Goal: Task Accomplishment & Management: Use online tool/utility

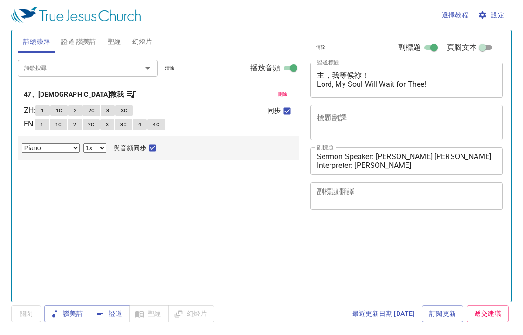
select select "1"
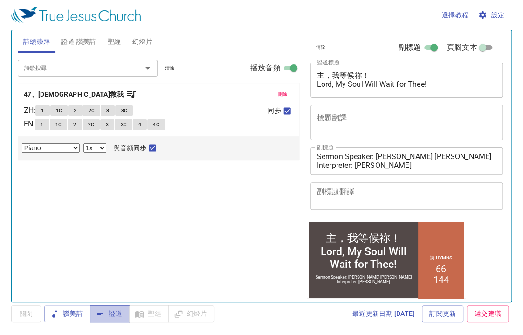
click at [119, 313] on span "證道" at bounding box center [109, 314] width 25 height 12
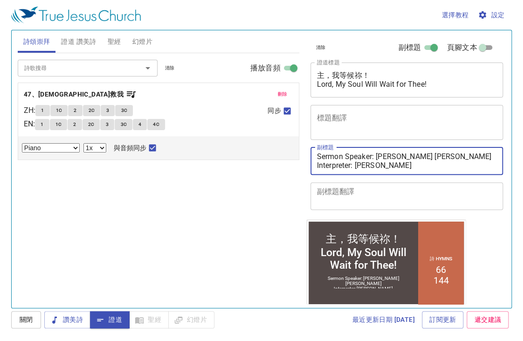
drag, startPoint x: 411, startPoint y: 165, endPoint x: 251, endPoint y: 132, distance: 163.7
click at [251, 132] on div "詩頌崇拜 證道 讚美詩 聖經 幻燈片 詩歌搜尋 詩歌搜尋 清除 播放音頻 刪除 47、耶穌救我 ZH : 1 1C 2 2C 3 3C EN : 1 1C 2…" at bounding box center [261, 165] width 495 height 277
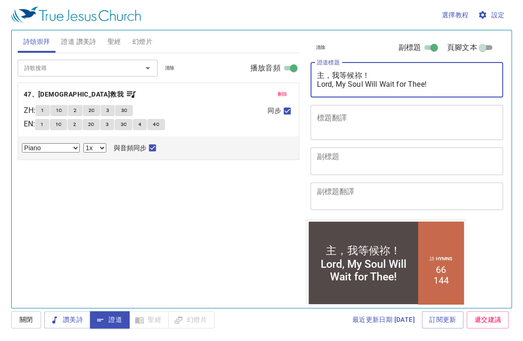
drag, startPoint x: 382, startPoint y: 87, endPoint x: 319, endPoint y: 71, distance: 65.4
click at [319, 71] on textarea "主，我等候祢！ Lord, My Soul Will Wait for Thee!" at bounding box center [407, 80] width 180 height 18
drag, startPoint x: 454, startPoint y: 84, endPoint x: 308, endPoint y: 57, distance: 149.2
click at [308, 57] on div "清除 副標題 頁腳文本 證道標題 主，我等候祢！ Lord, My Soul Will Wait for Thee! x 證道標題 標題翻譯 x 標題翻譯 副…" at bounding box center [406, 124] width 199 height 189
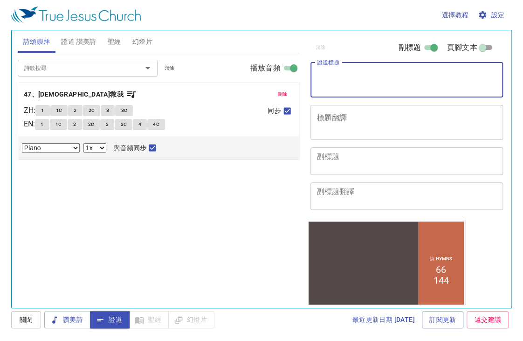
click at [498, 14] on span "設定" at bounding box center [492, 15] width 25 height 12
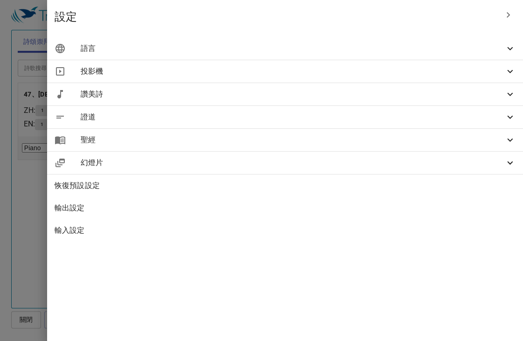
click at [404, 51] on span "語言" at bounding box center [293, 48] width 424 height 11
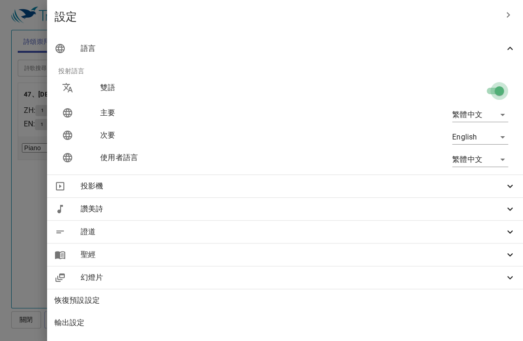
click at [486, 90] on input "checkbox" at bounding box center [499, 93] width 53 height 18
checkbox input "false"
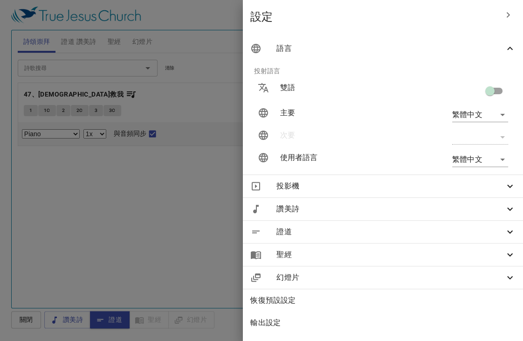
click at [113, 87] on div at bounding box center [261, 170] width 523 height 341
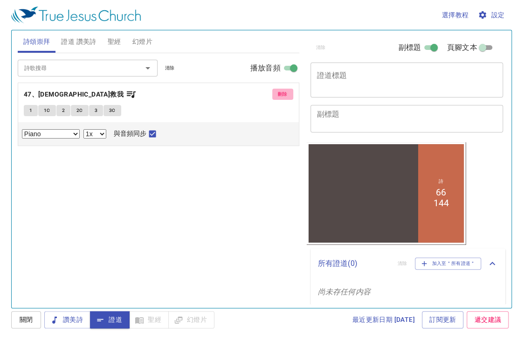
click at [286, 96] on span "刪除" at bounding box center [283, 94] width 10 height 8
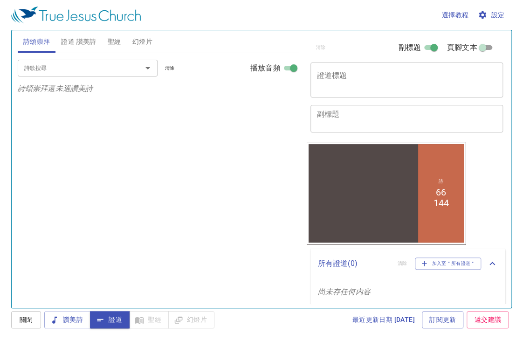
click at [84, 42] on span "證道 讚美詩" at bounding box center [78, 42] width 35 height 12
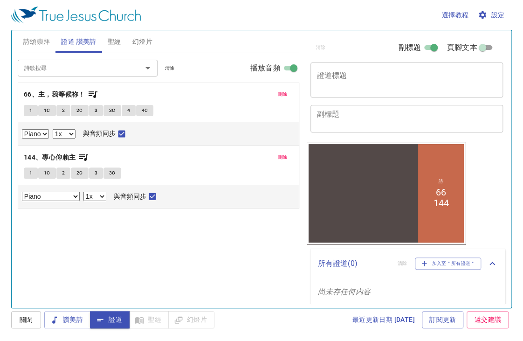
click at [285, 98] on button "刪除" at bounding box center [282, 94] width 21 height 11
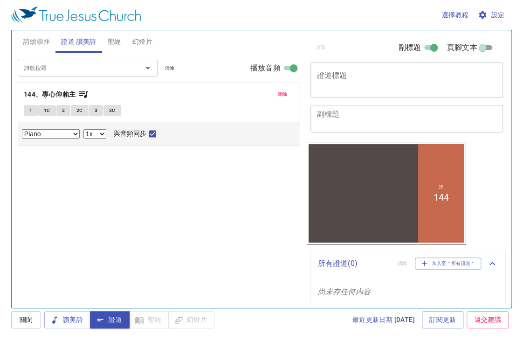
click at [285, 98] on button "刪除" at bounding box center [282, 94] width 21 height 11
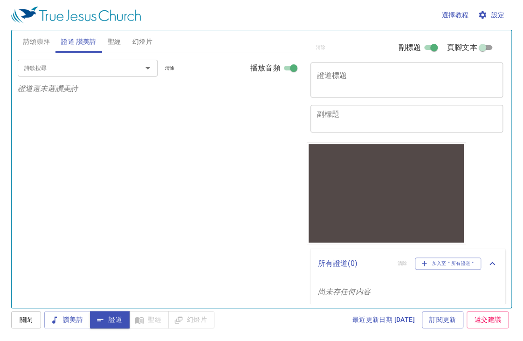
click at [356, 84] on textarea "證道標題" at bounding box center [407, 80] width 180 height 18
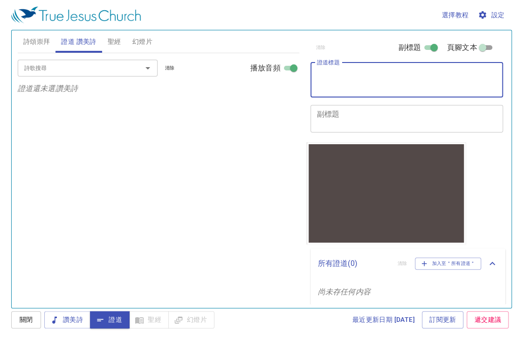
click at [359, 86] on textarea "證道標題" at bounding box center [407, 80] width 180 height 18
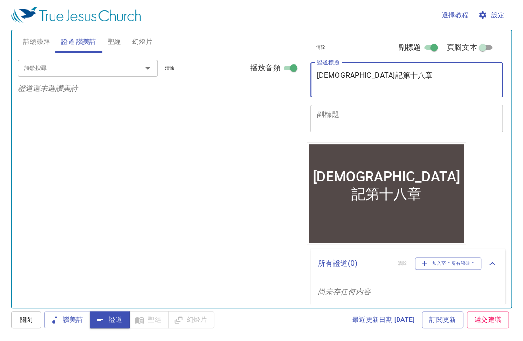
type textarea "[DEMOGRAPHIC_DATA]記第十八章"
click at [370, 120] on textarea "副標題" at bounding box center [407, 119] width 180 height 18
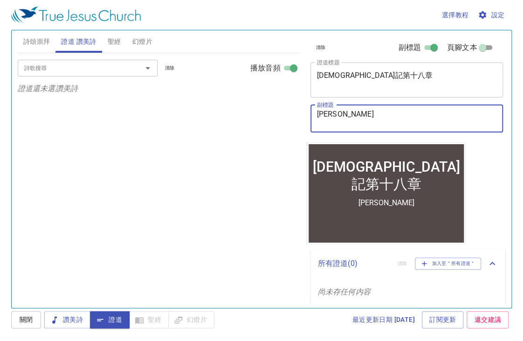
type textarea "[PERSON_NAME]"
click at [165, 205] on div "詩歌搜尋 詩歌搜尋 清除 播放音頻 證道還未選讚美詩" at bounding box center [158, 176] width 281 height 247
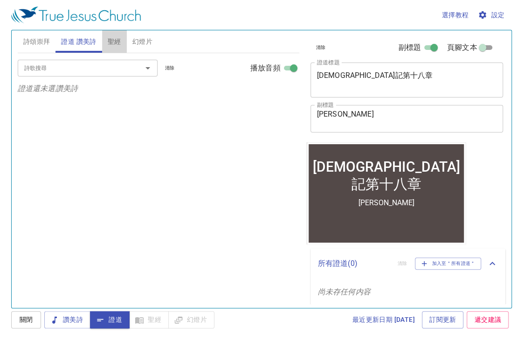
click at [117, 43] on span "聖經" at bounding box center [115, 42] width 14 height 12
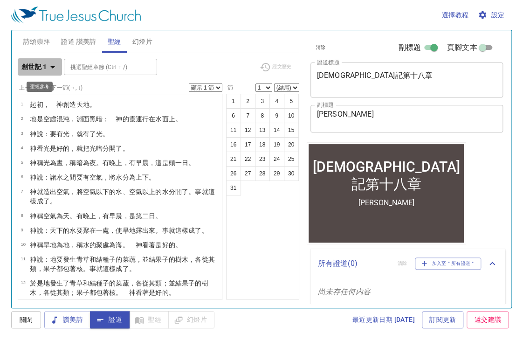
click at [44, 67] on b "創世記 1" at bounding box center [34, 67] width 26 height 12
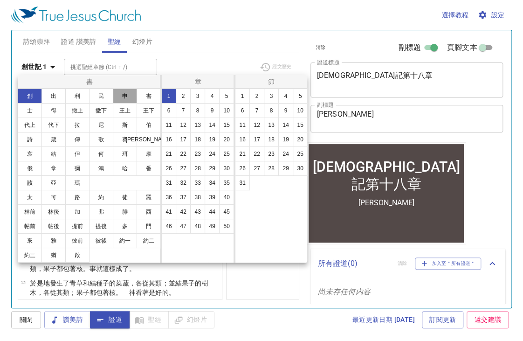
click at [117, 95] on button "申" at bounding box center [125, 96] width 24 height 15
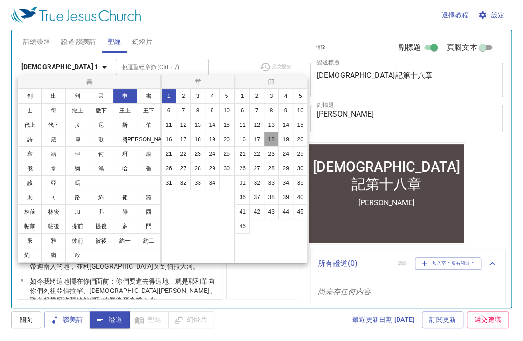
click at [271, 137] on button "18" at bounding box center [271, 139] width 15 height 15
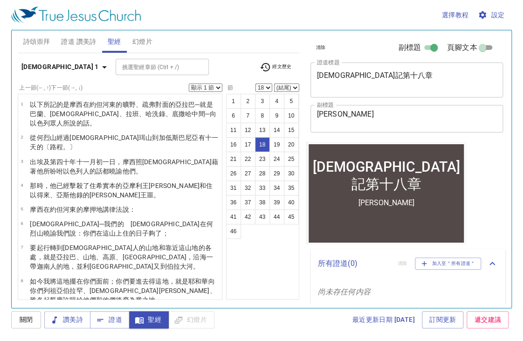
scroll to position [323, 0]
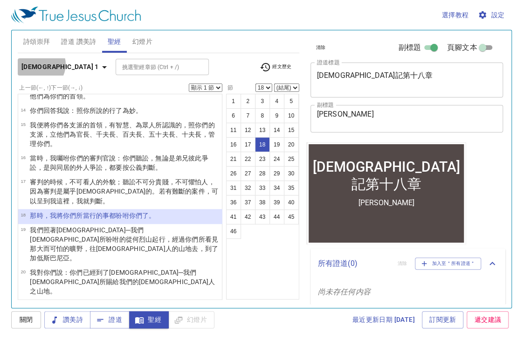
click at [38, 65] on b "申命記 1" at bounding box center [59, 67] width 77 height 12
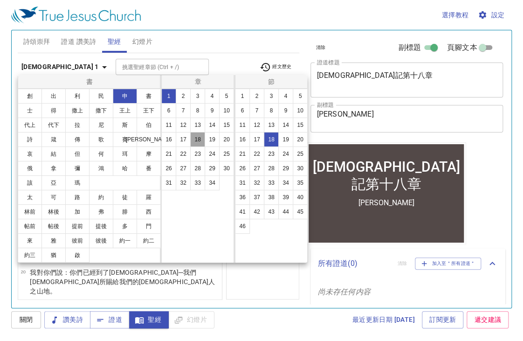
click at [196, 136] on button "18" at bounding box center [197, 139] width 15 height 15
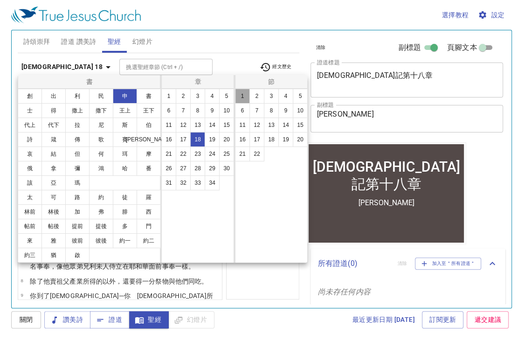
click at [243, 93] on button "1" at bounding box center [242, 96] width 15 height 15
select select "1"
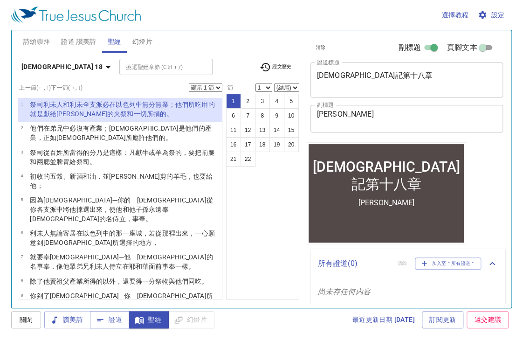
click at [212, 84] on select "顯示 1 節 顯示 2 節 顯示 3 節 顯示 4 節 顯示 5 節" at bounding box center [206, 87] width 34 height 8
select select "3"
click at [189, 83] on select "顯示 1 節 顯示 2 節 顯示 3 節 顯示 4 節 顯示 5 節" at bounding box center [206, 87] width 34 height 8
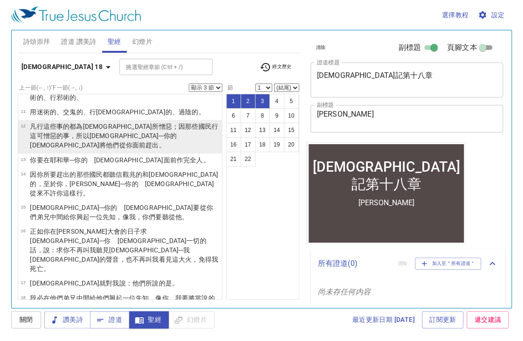
scroll to position [233, 0]
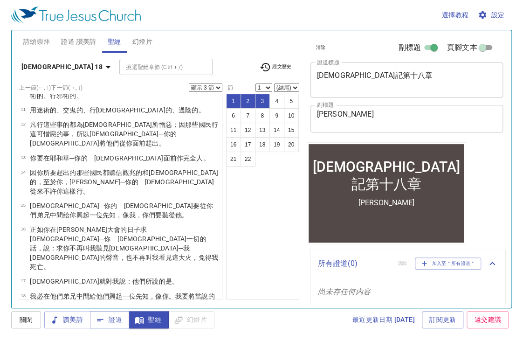
click at [39, 42] on span "詩頌崇拜" at bounding box center [36, 42] width 27 height 12
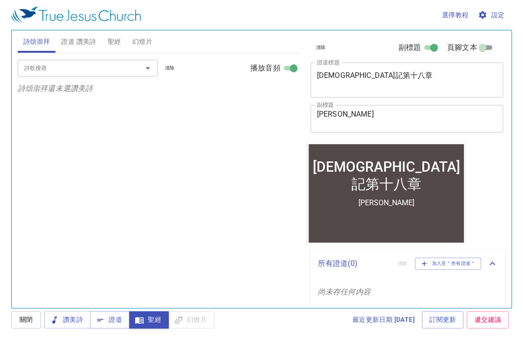
click at [41, 65] on input "詩歌搜尋" at bounding box center [74, 67] width 107 height 11
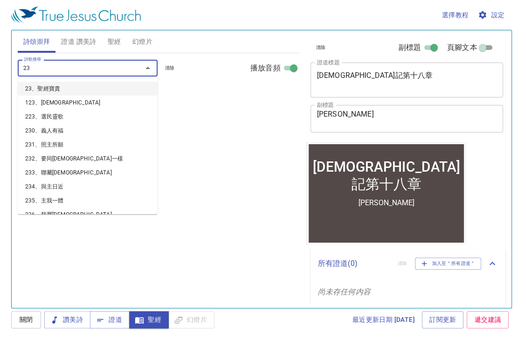
type input "239"
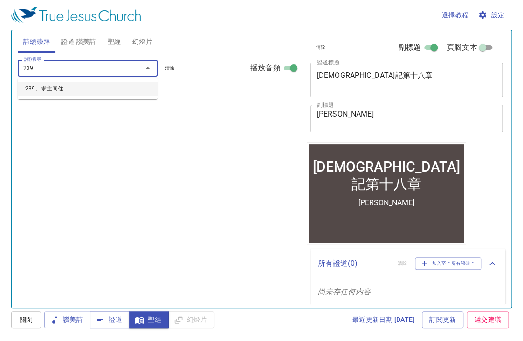
click at [115, 90] on li "239、求主同住" at bounding box center [88, 89] width 140 height 14
select select "1"
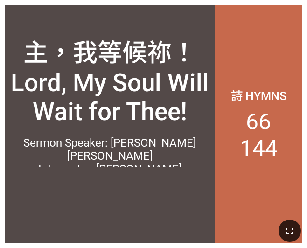
click at [294, 221] on button "button" at bounding box center [289, 231] width 22 height 22
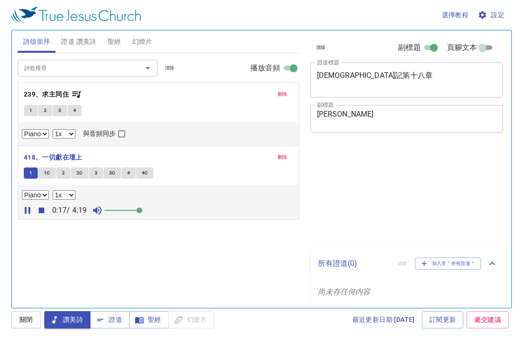
select select "1"
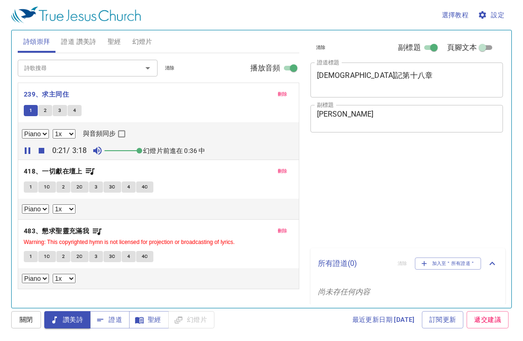
select select "1"
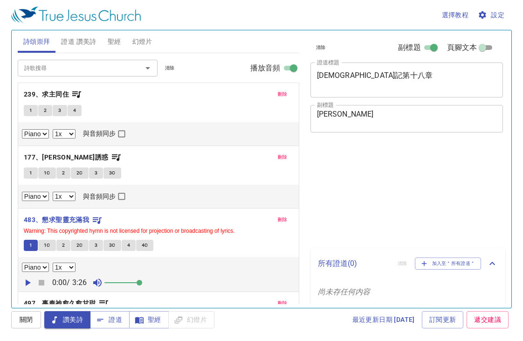
select select "1"
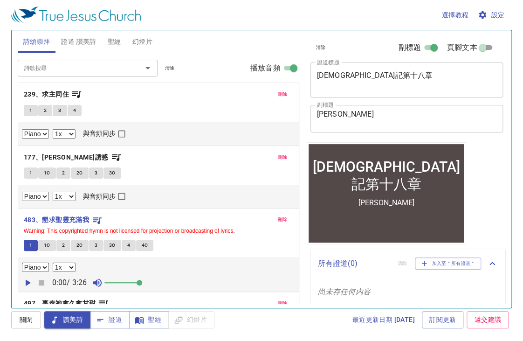
scroll to position [41, 0]
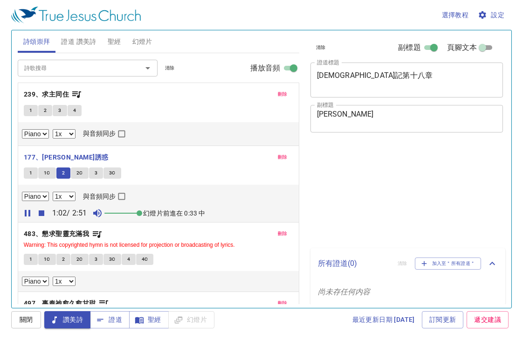
select select "1"
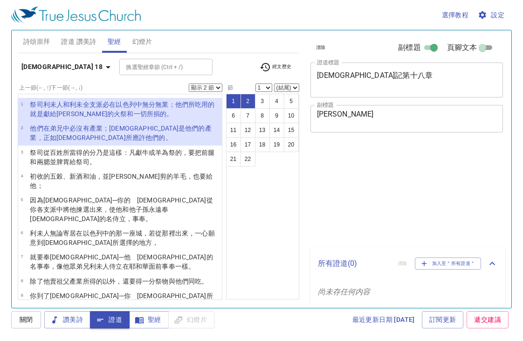
select select "2"
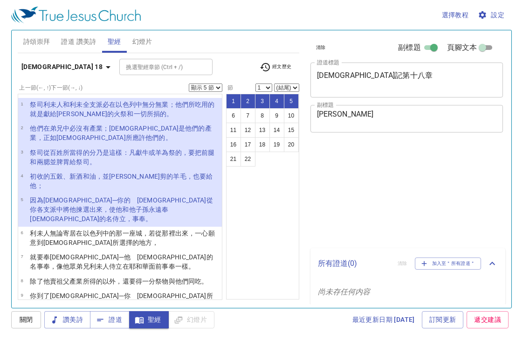
select select "5"
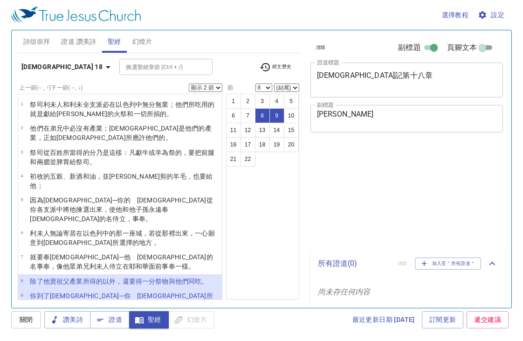
select select "2"
select select "8"
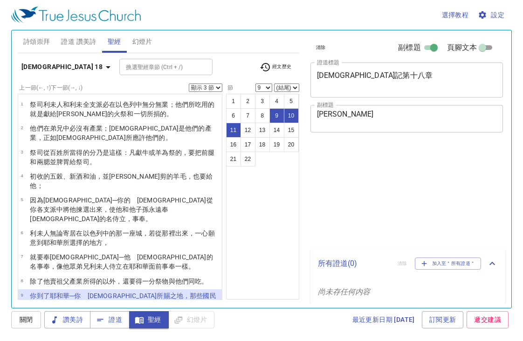
select select "3"
select select "9"
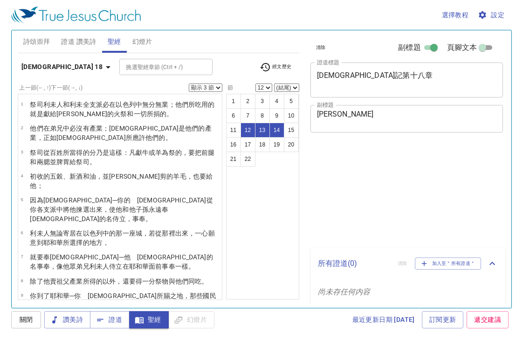
select select "3"
select select "12"
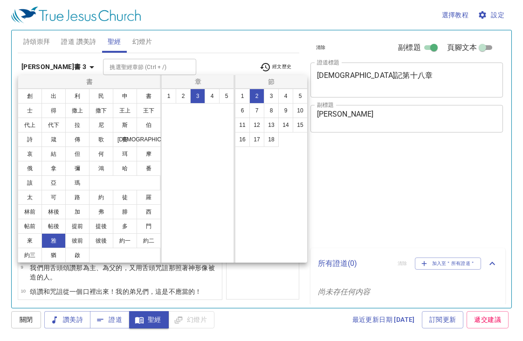
select select "2"
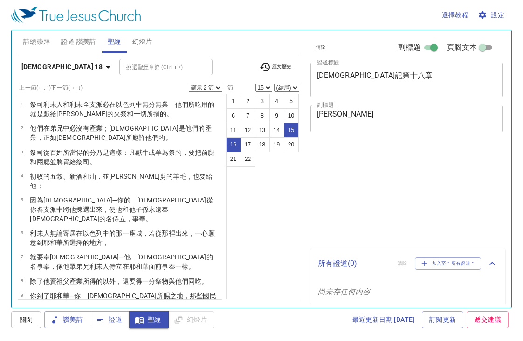
select select "2"
select select "15"
select select "19"
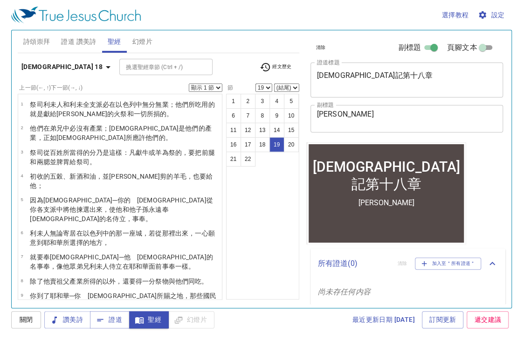
scroll to position [271, 0]
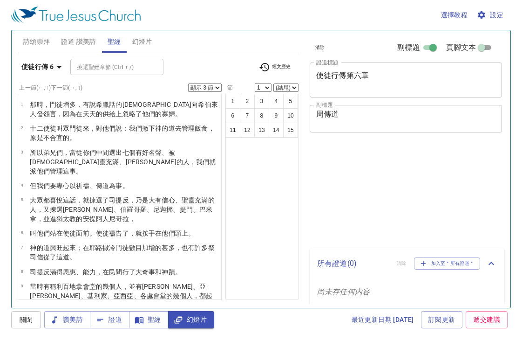
select select "3"
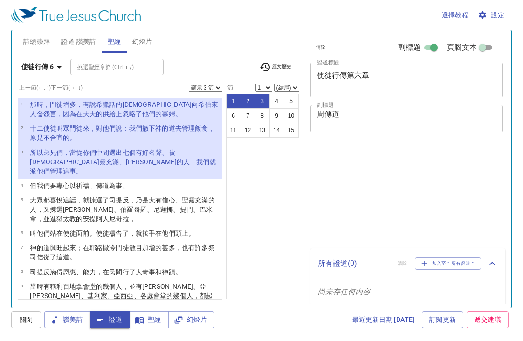
select select "3"
